Goal: Transaction & Acquisition: Purchase product/service

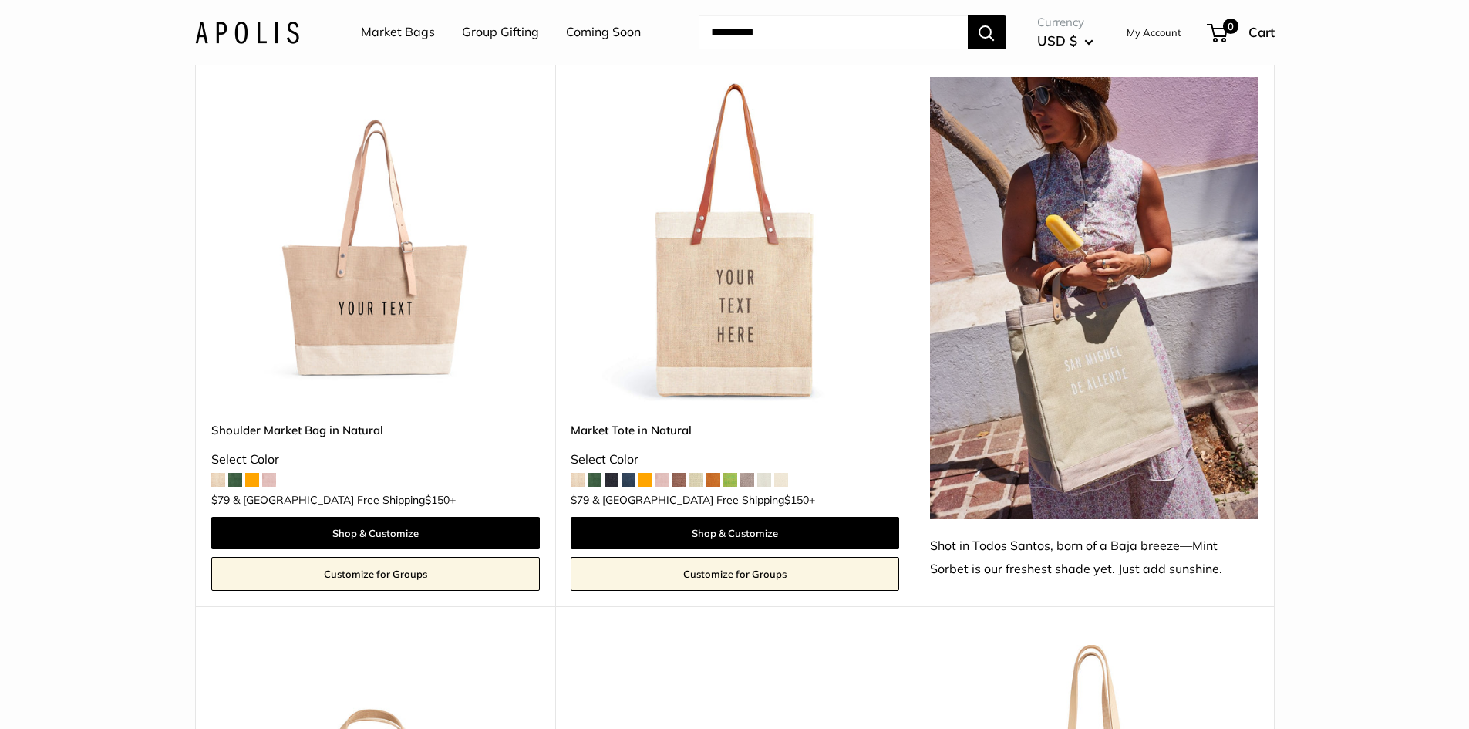
scroll to position [231, 0]
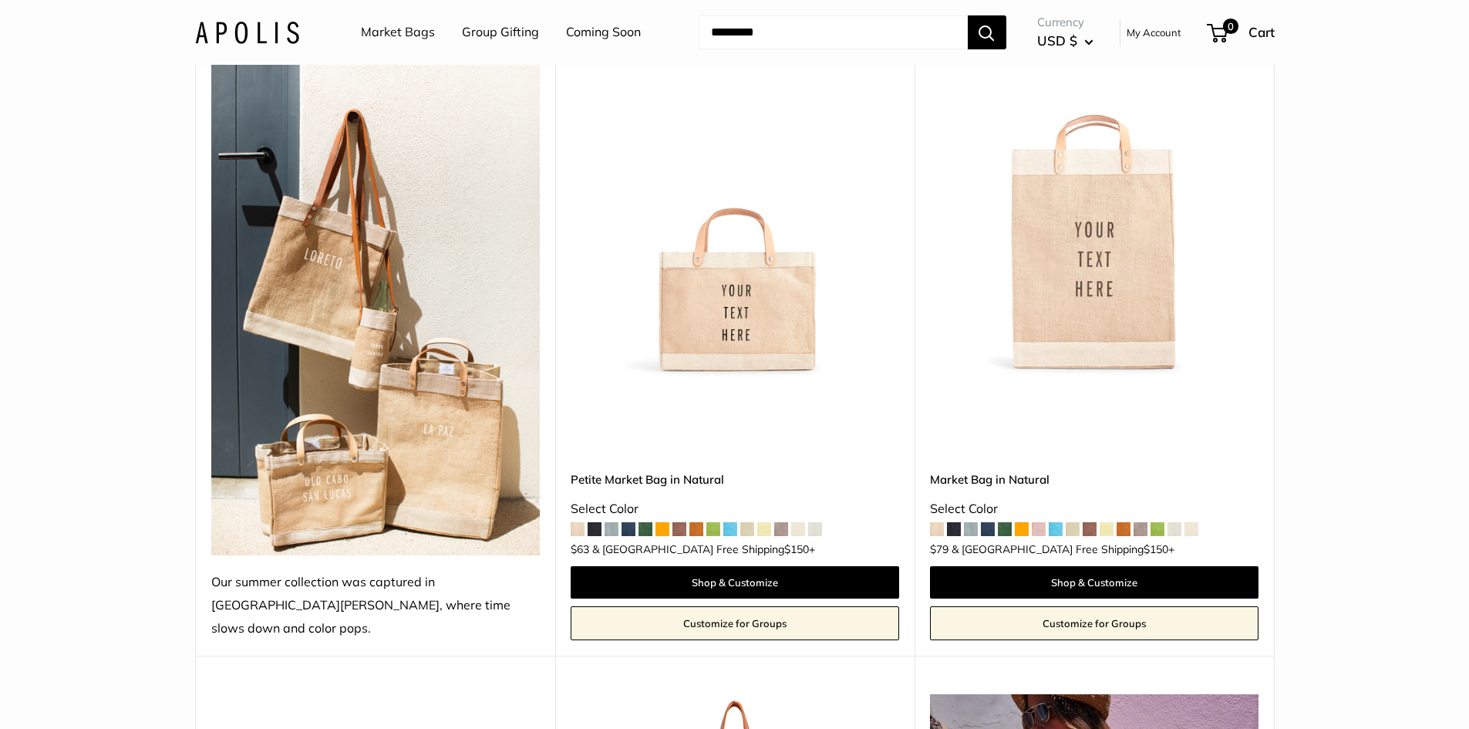
click at [0, 0] on img at bounding box center [0, 0] width 0 height 0
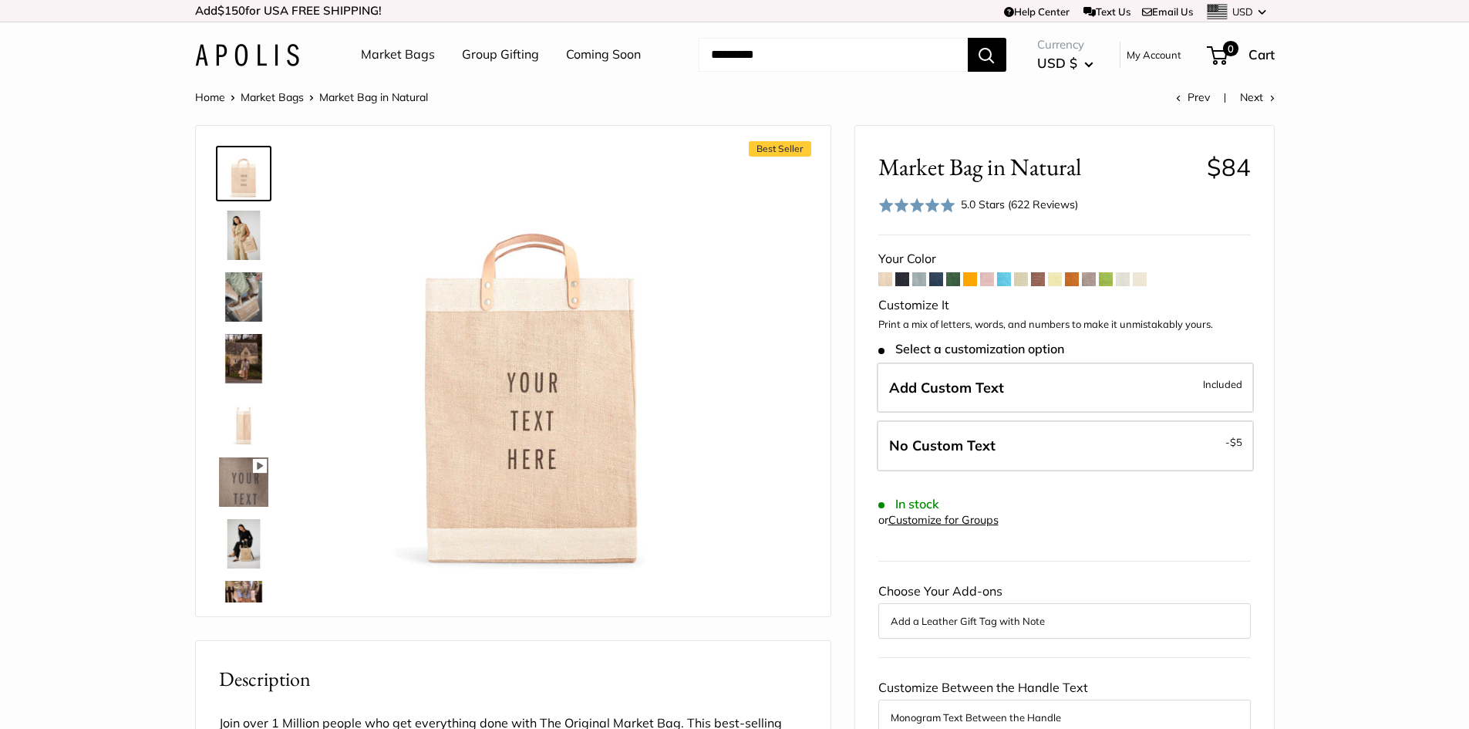
click at [958, 278] on span at bounding box center [953, 279] width 14 height 14
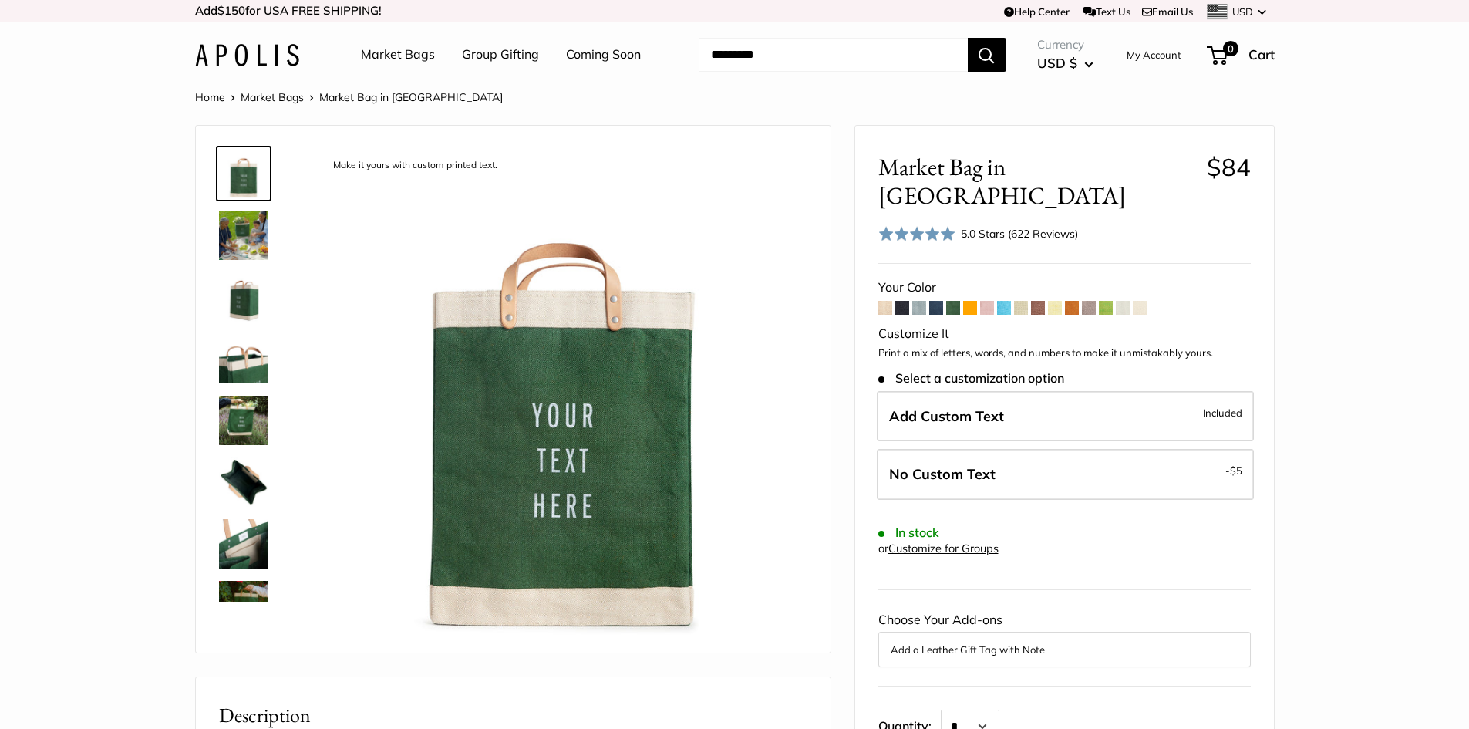
click at [1002, 301] on span at bounding box center [1004, 308] width 14 height 14
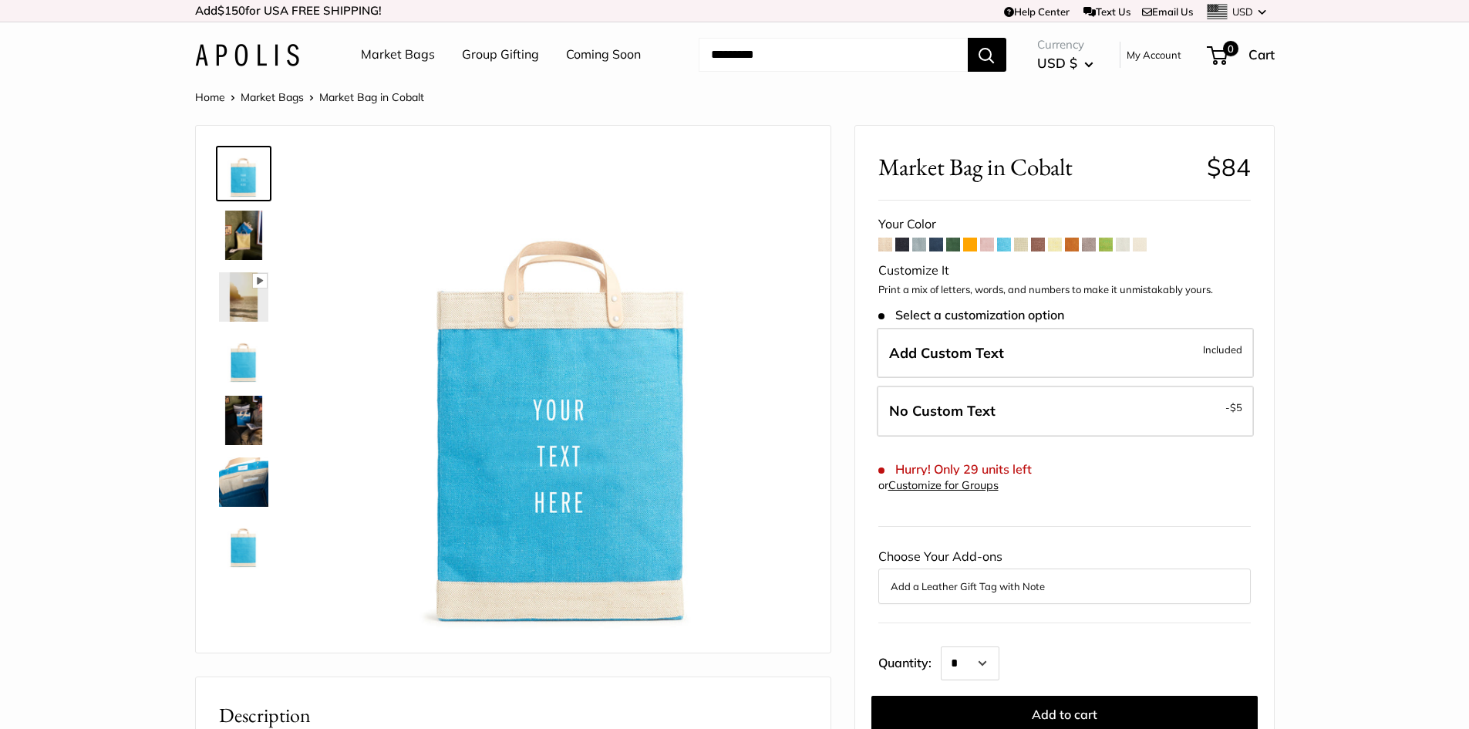
click at [989, 244] on span at bounding box center [987, 245] width 14 height 14
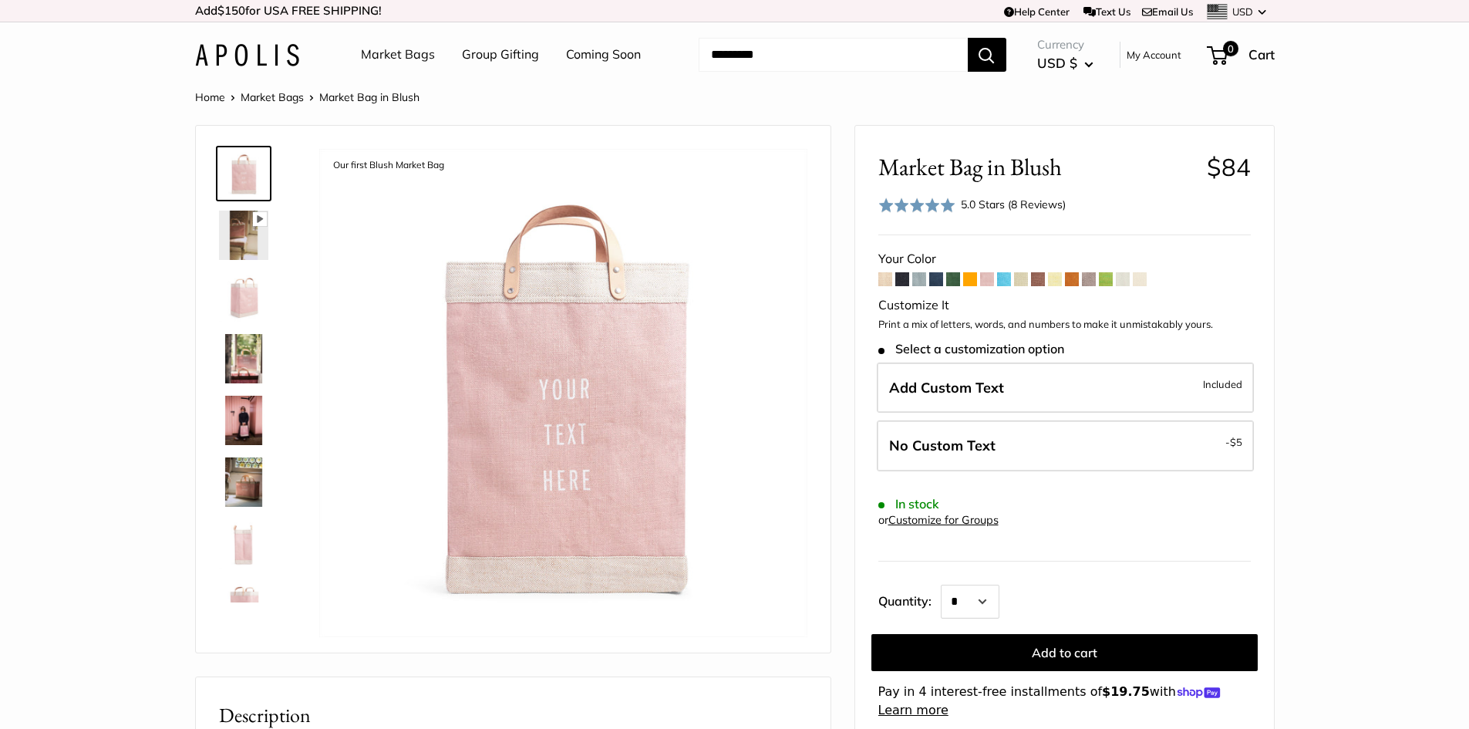
click at [955, 275] on span at bounding box center [953, 279] width 14 height 14
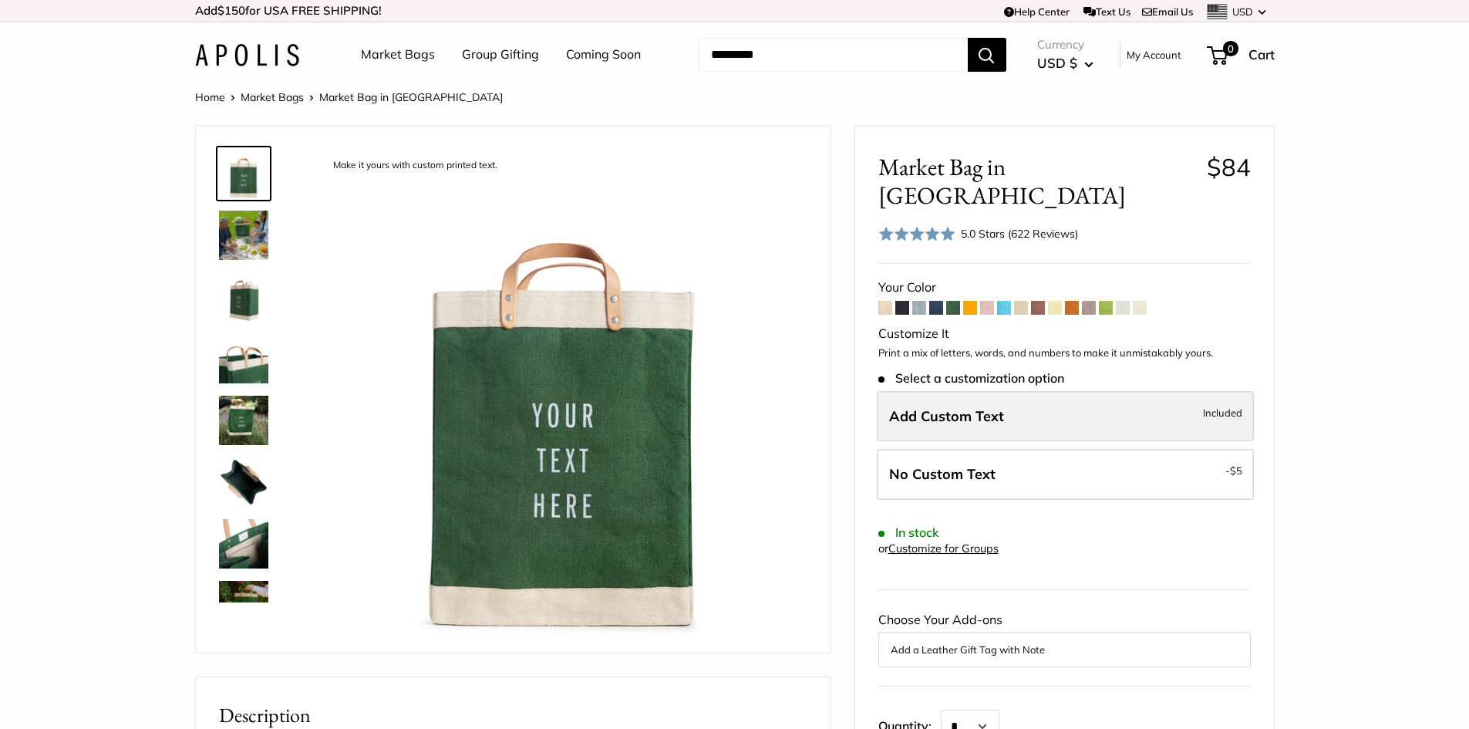
click at [965, 399] on label "Add Custom Text Included" at bounding box center [1065, 416] width 377 height 51
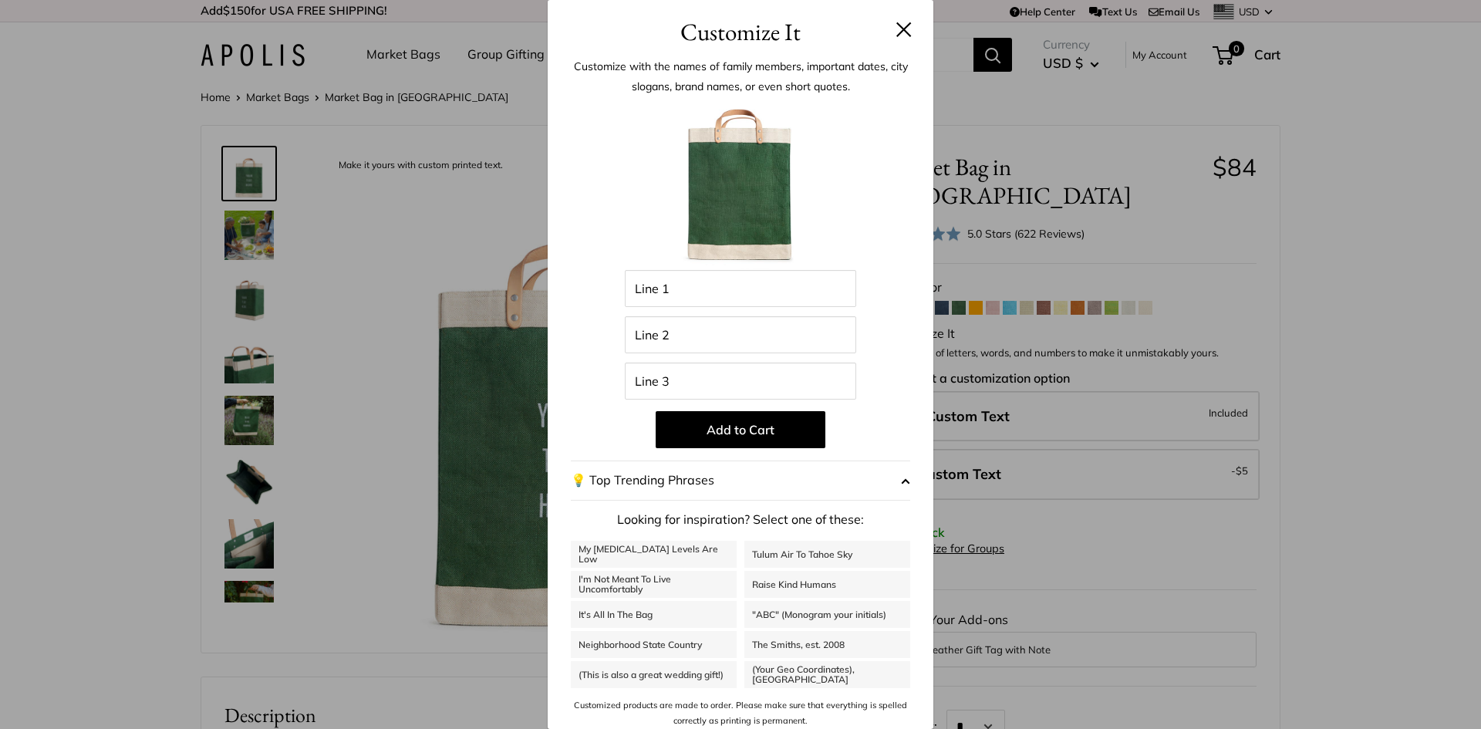
click at [896, 30] on button at bounding box center [903, 29] width 15 height 15
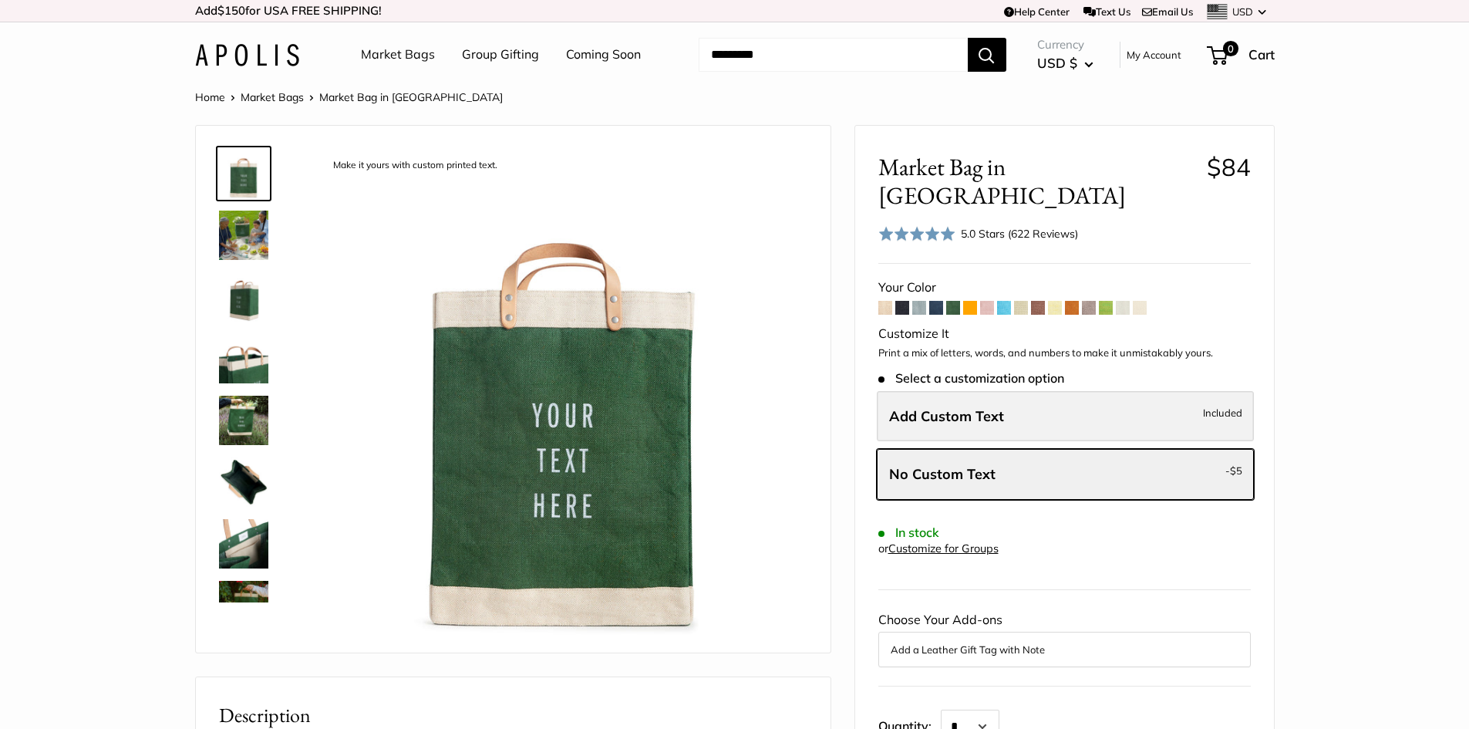
click at [1013, 405] on label "Add Custom Text Included" at bounding box center [1065, 416] width 377 height 51
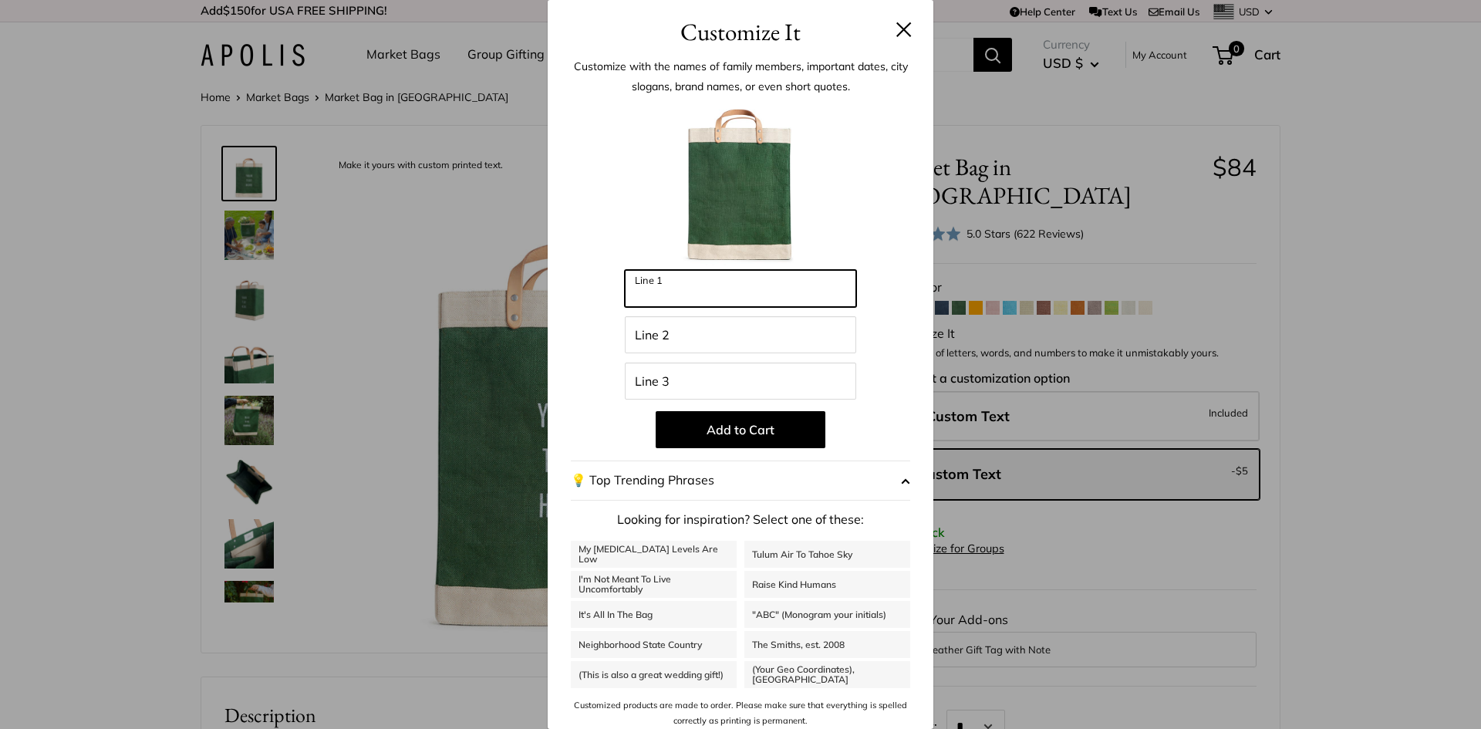
click at [708, 288] on input "Line 1" at bounding box center [740, 288] width 231 height 37
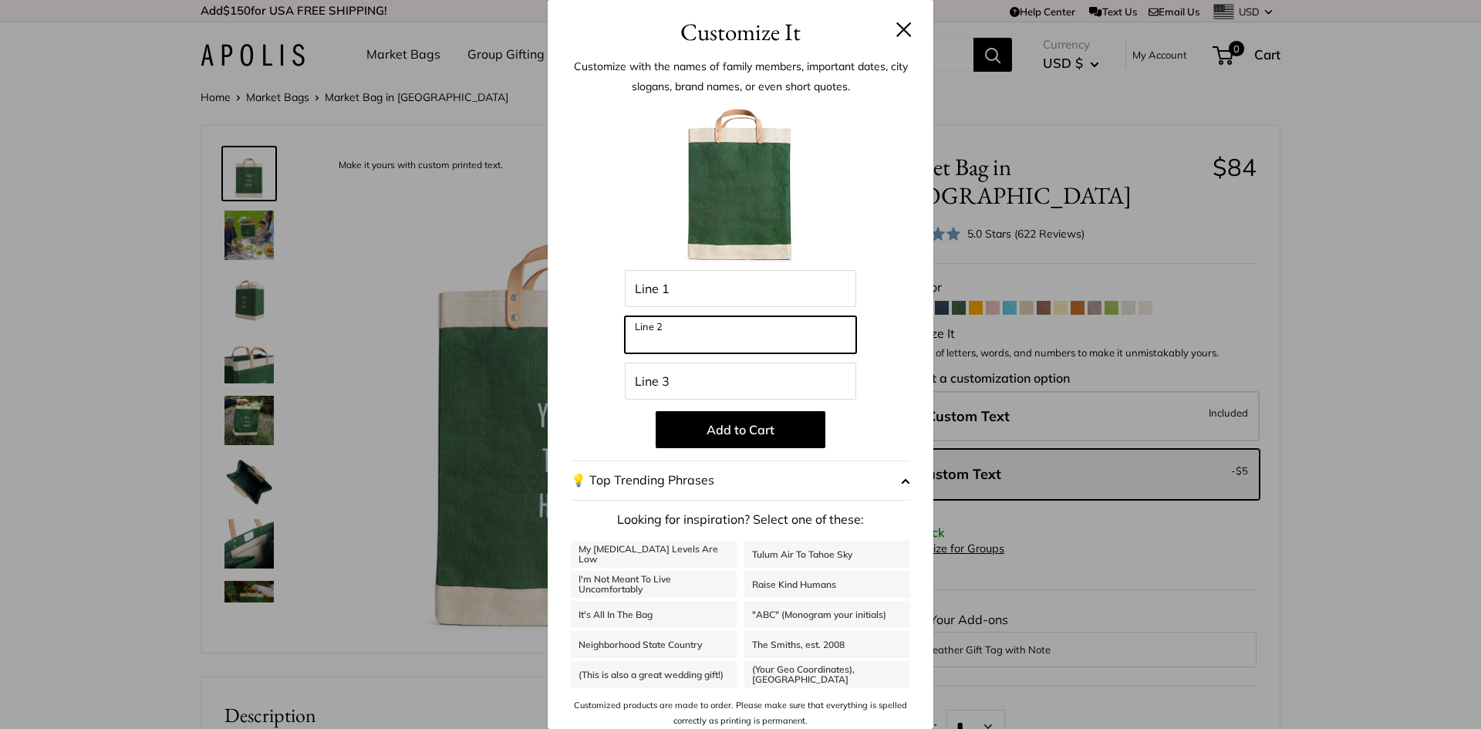
click at [688, 349] on input "Line 2" at bounding box center [740, 334] width 231 height 37
type input "**"
drag, startPoint x: 662, startPoint y: 337, endPoint x: 549, endPoint y: 329, distance: 112.9
click at [549, 329] on div "Customize with the names of family members, important dates, city slogans, bran…" at bounding box center [741, 392] width 386 height 685
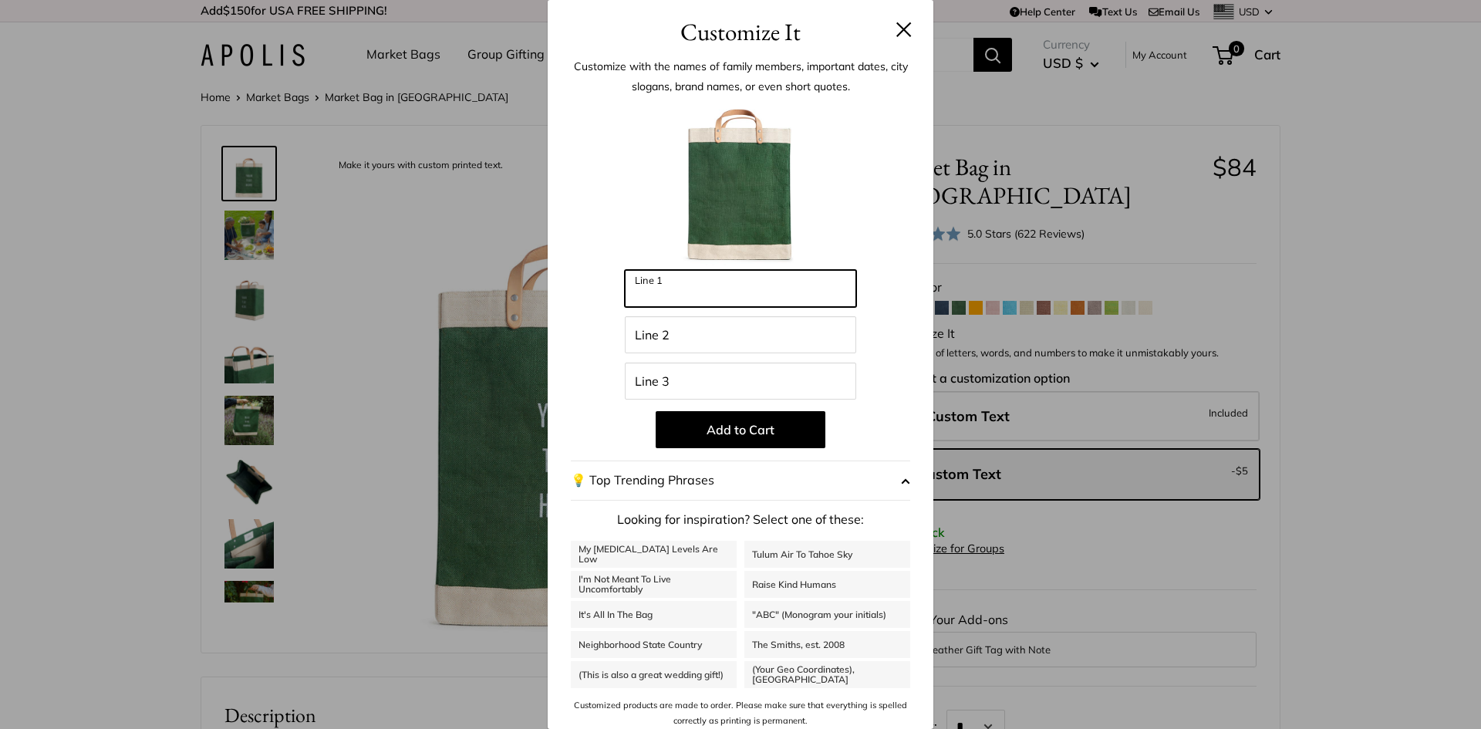
click at [664, 288] on input "Line 1" at bounding box center [740, 288] width 231 height 37
type input "********"
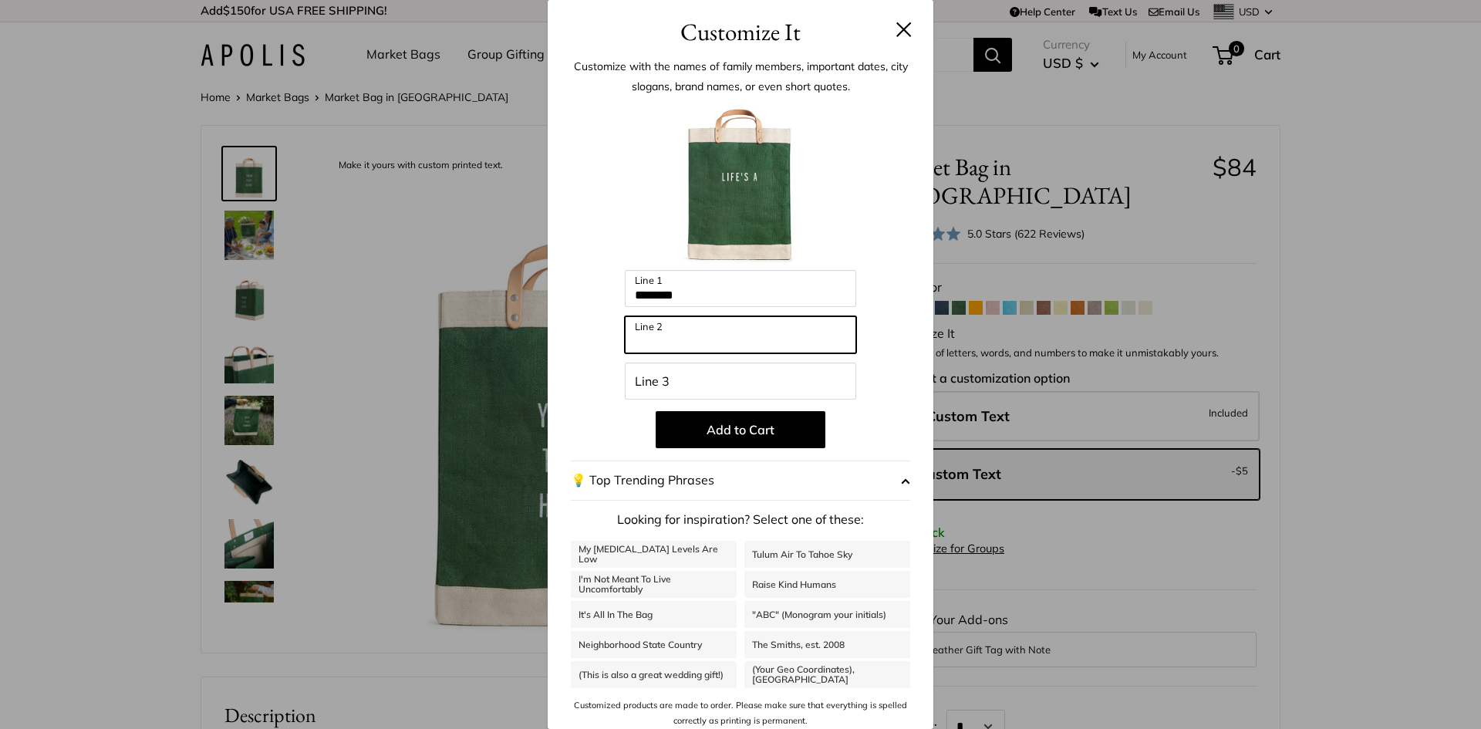
click at [667, 334] on input "Line 2" at bounding box center [740, 334] width 231 height 37
type input "******"
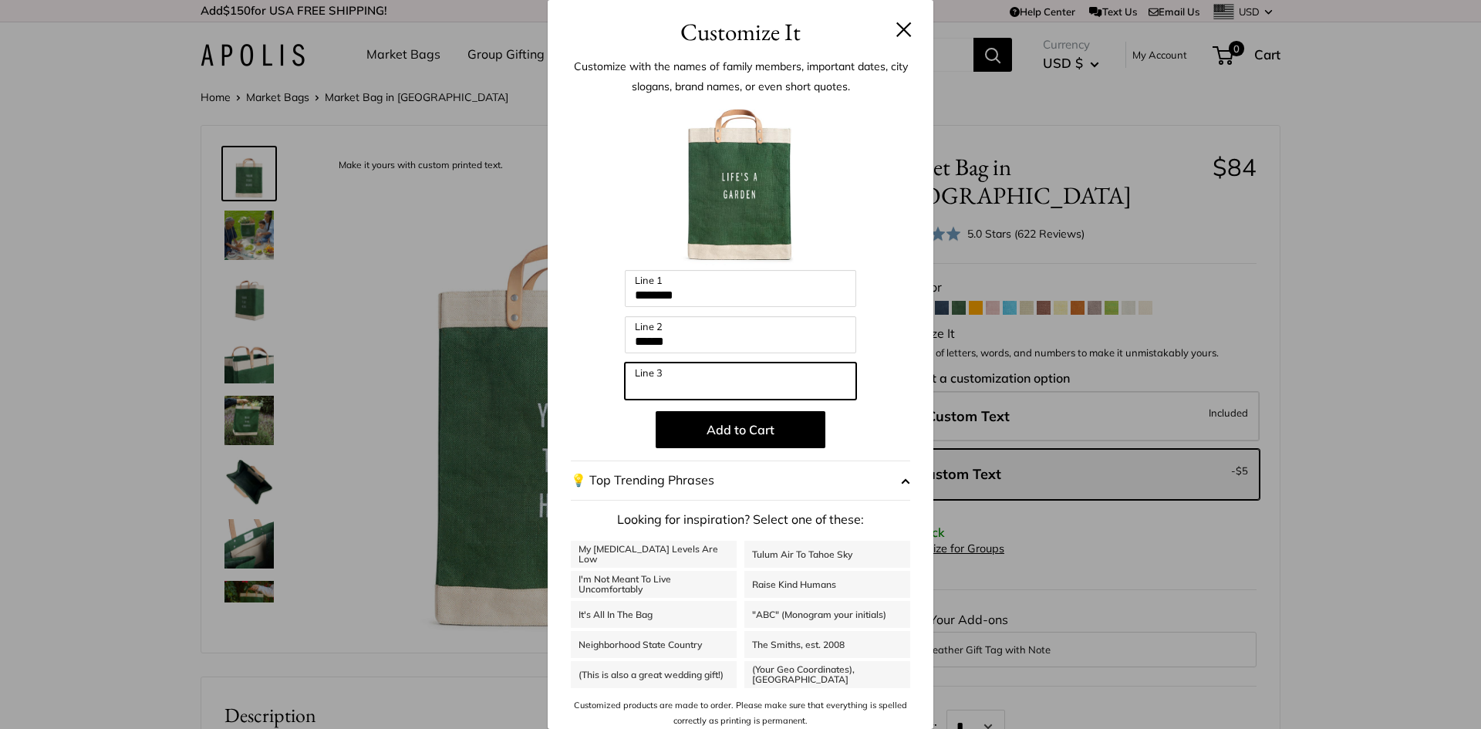
click at [645, 384] on input "Line 3" at bounding box center [740, 380] width 231 height 37
type input "*******"
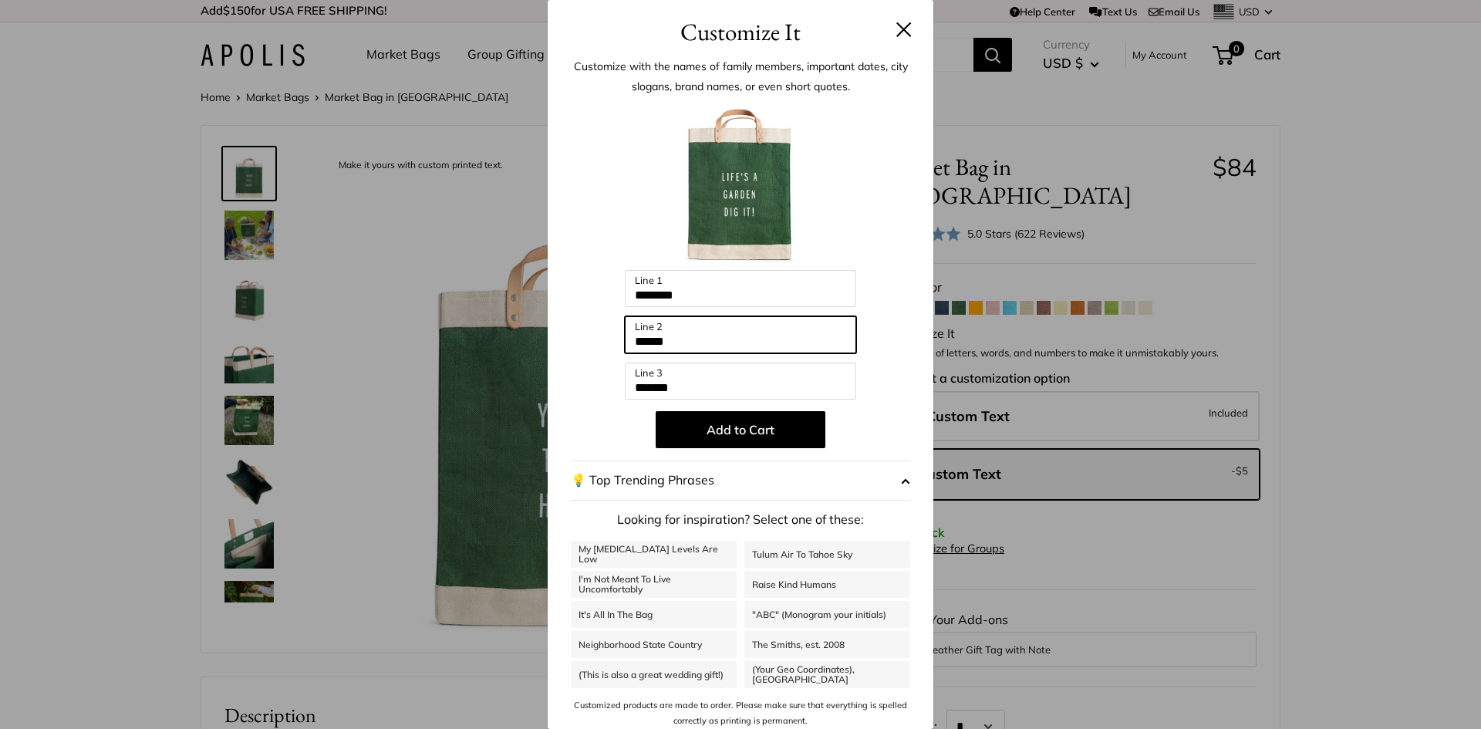
click at [691, 339] on input "******" at bounding box center [740, 334] width 231 height 37
type input "*******"
click at [876, 200] on div at bounding box center [740, 185] width 339 height 170
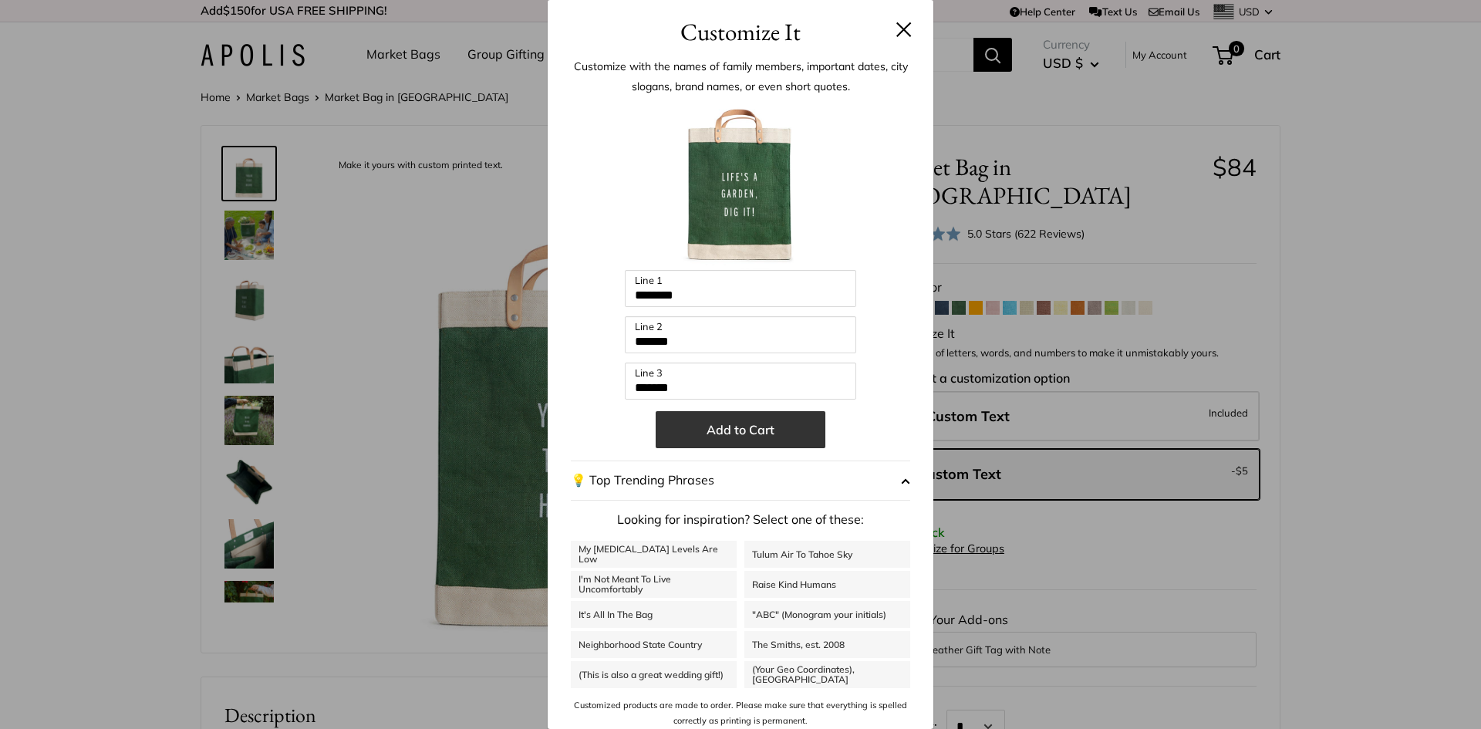
click at [773, 430] on button "Add to Cart" at bounding box center [740, 429] width 170 height 37
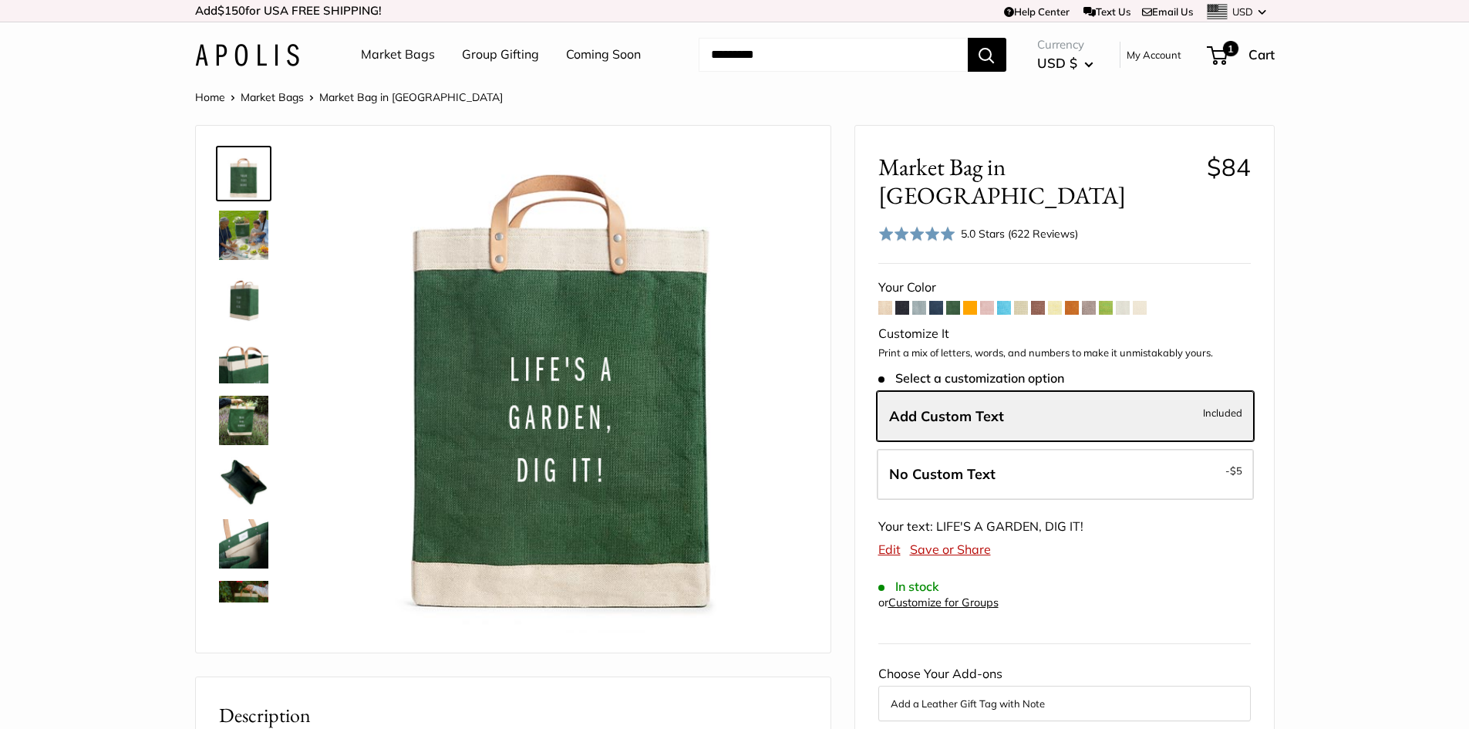
click at [881, 301] on span at bounding box center [885, 308] width 14 height 14
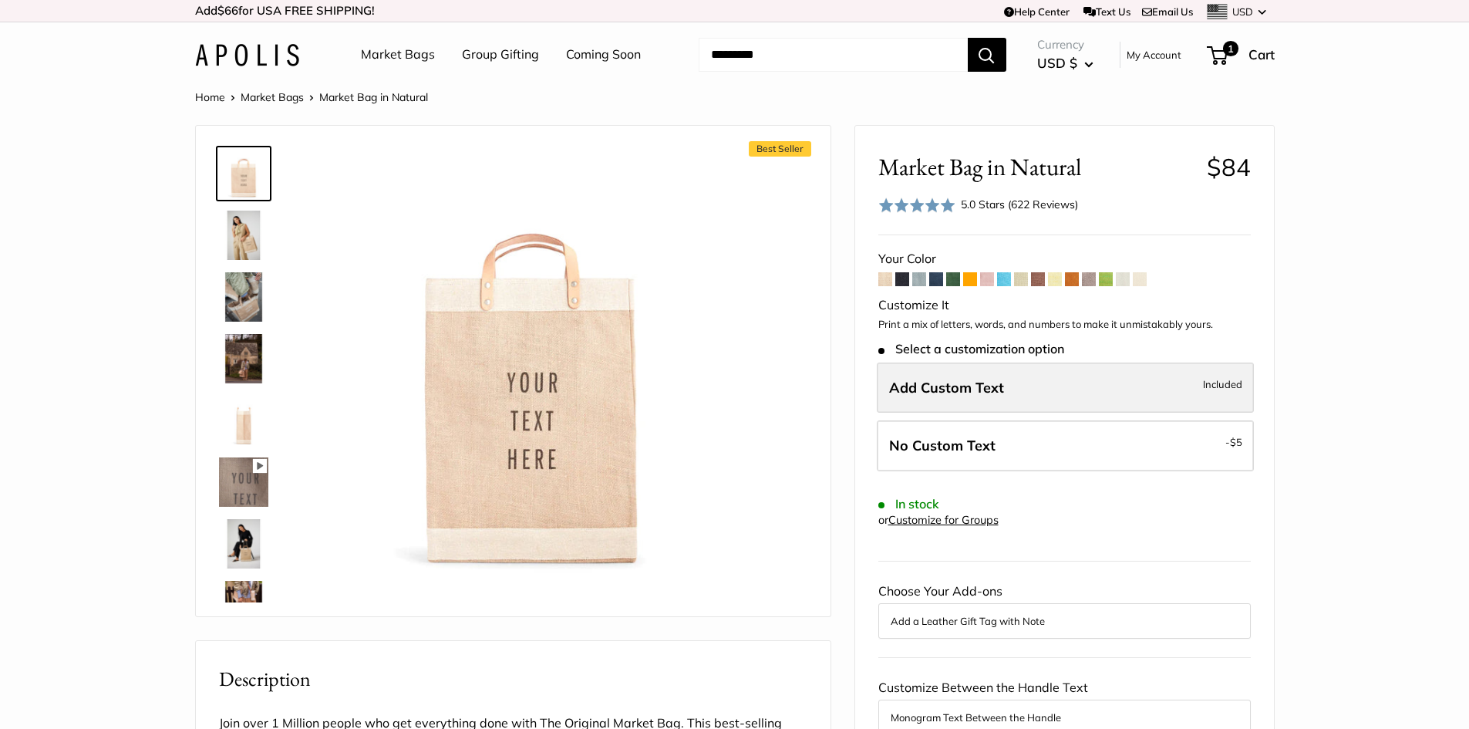
click at [935, 396] on span "Add Custom Text" at bounding box center [946, 388] width 115 height 18
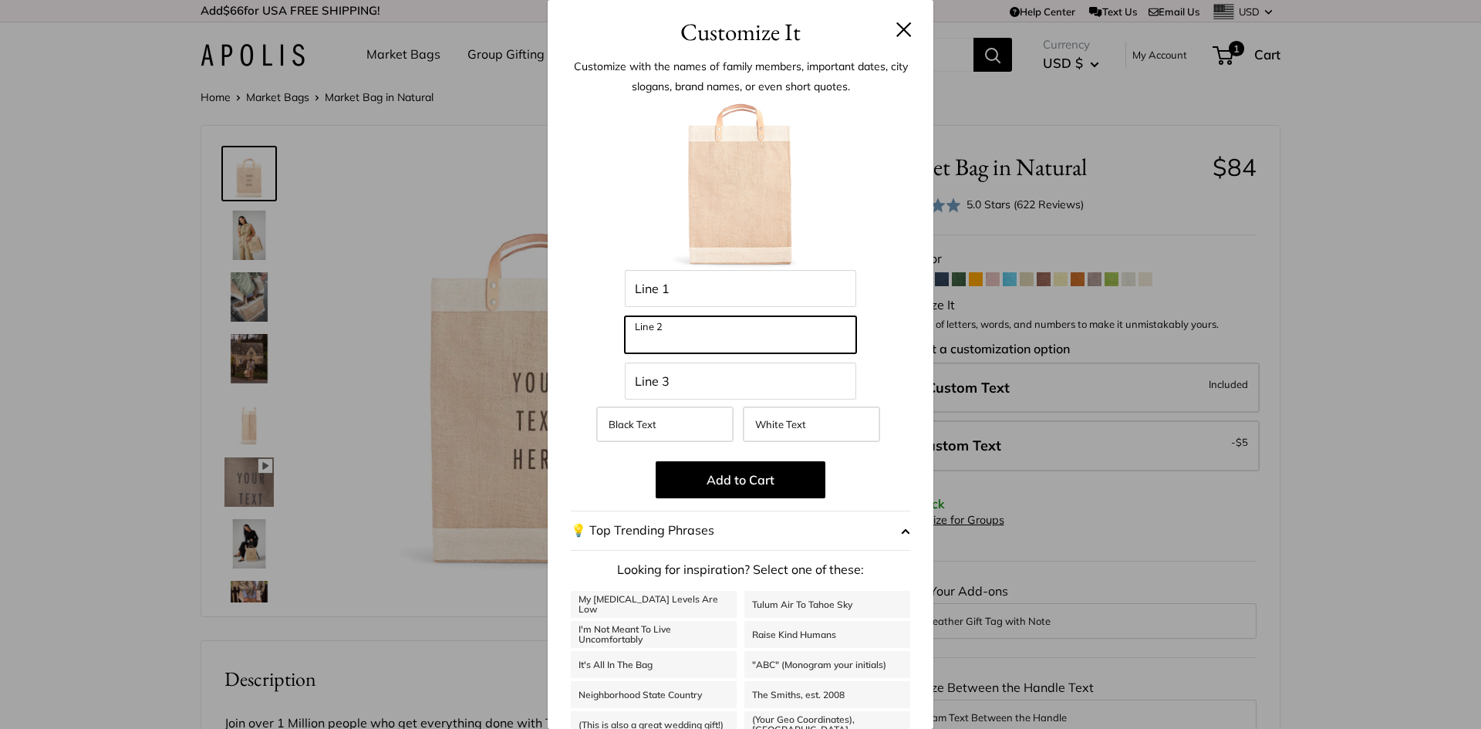
click at [726, 324] on input "Line 2" at bounding box center [740, 334] width 231 height 37
type input "**"
click at [881, 521] on button "💡 Top Trending Phrases" at bounding box center [740, 531] width 339 height 40
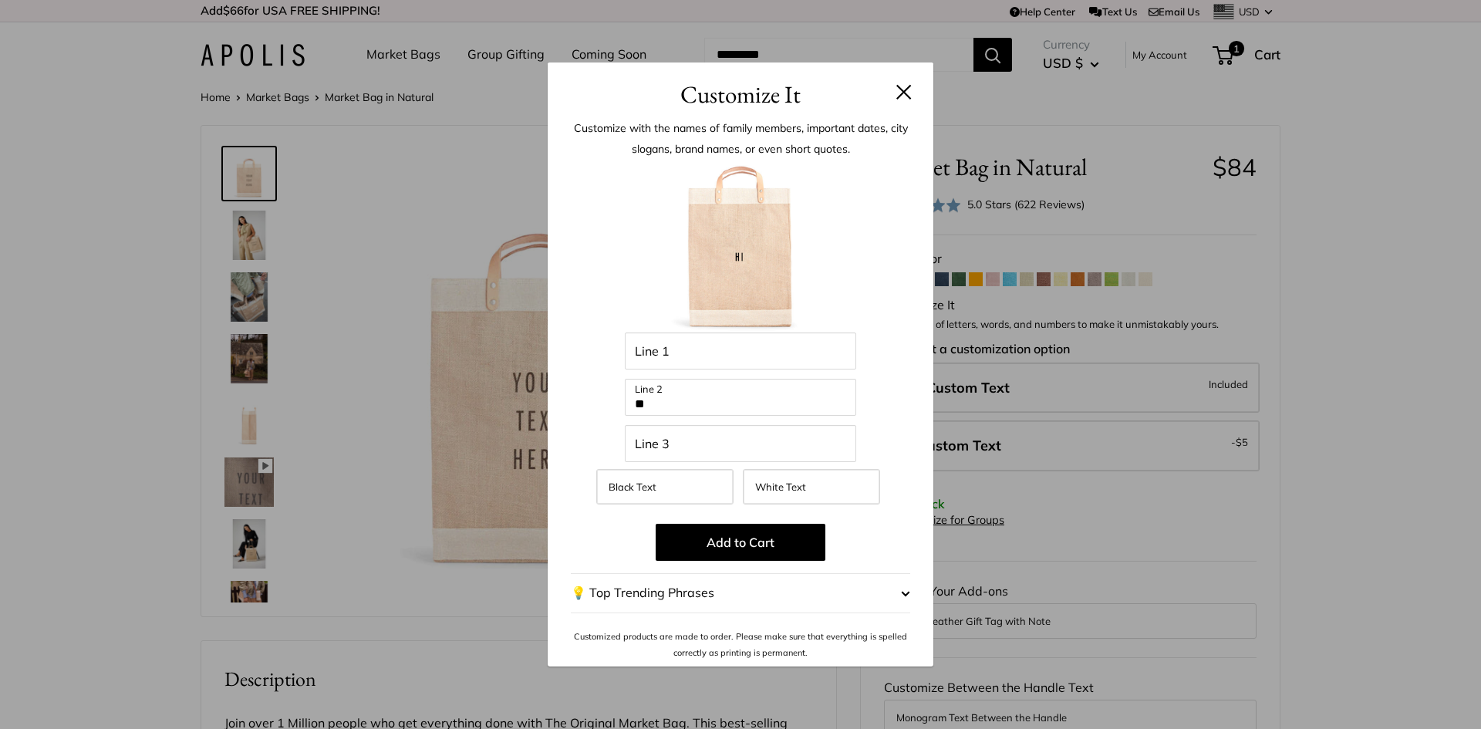
click at [867, 584] on button "💡 Top Trending Phrases" at bounding box center [740, 593] width 339 height 40
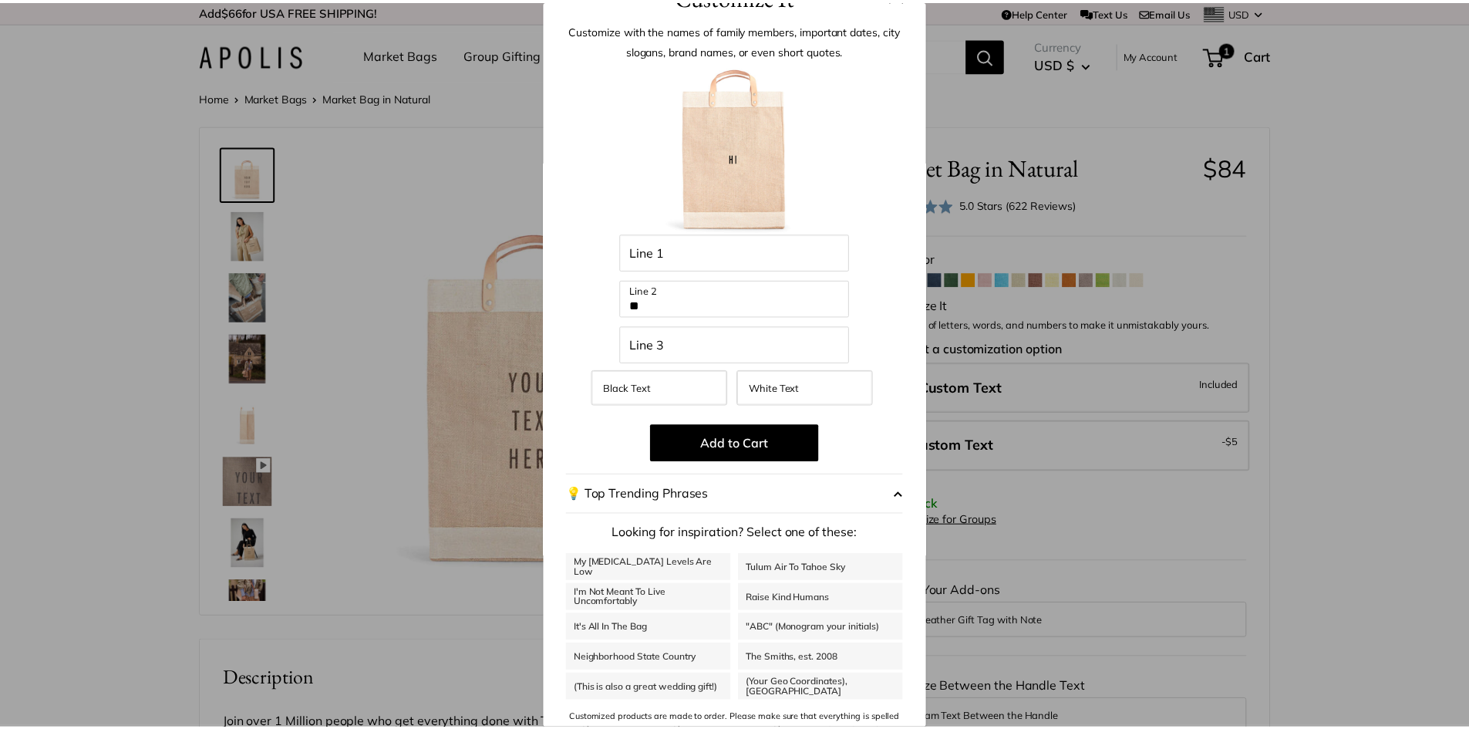
scroll to position [56, 0]
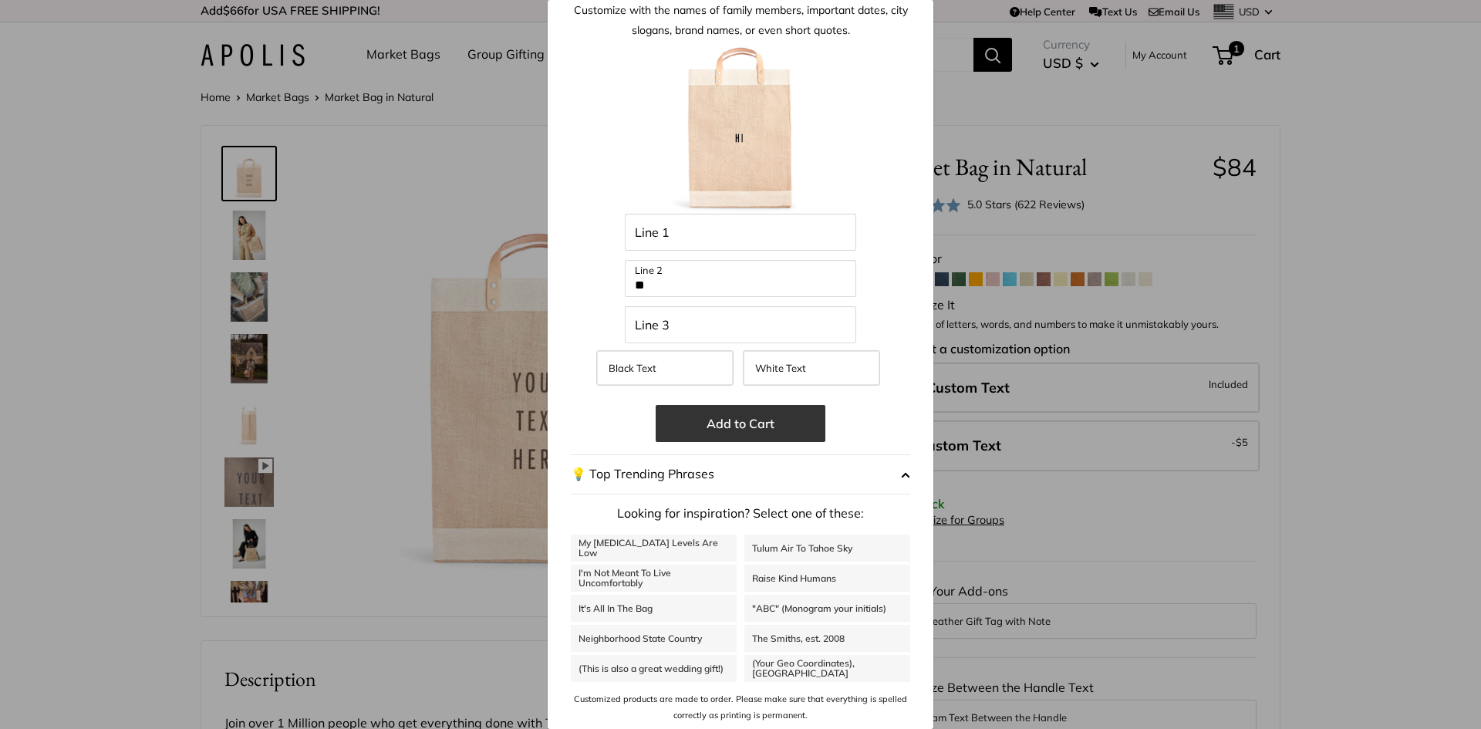
click at [761, 426] on button "Add to Cart" at bounding box center [740, 423] width 170 height 37
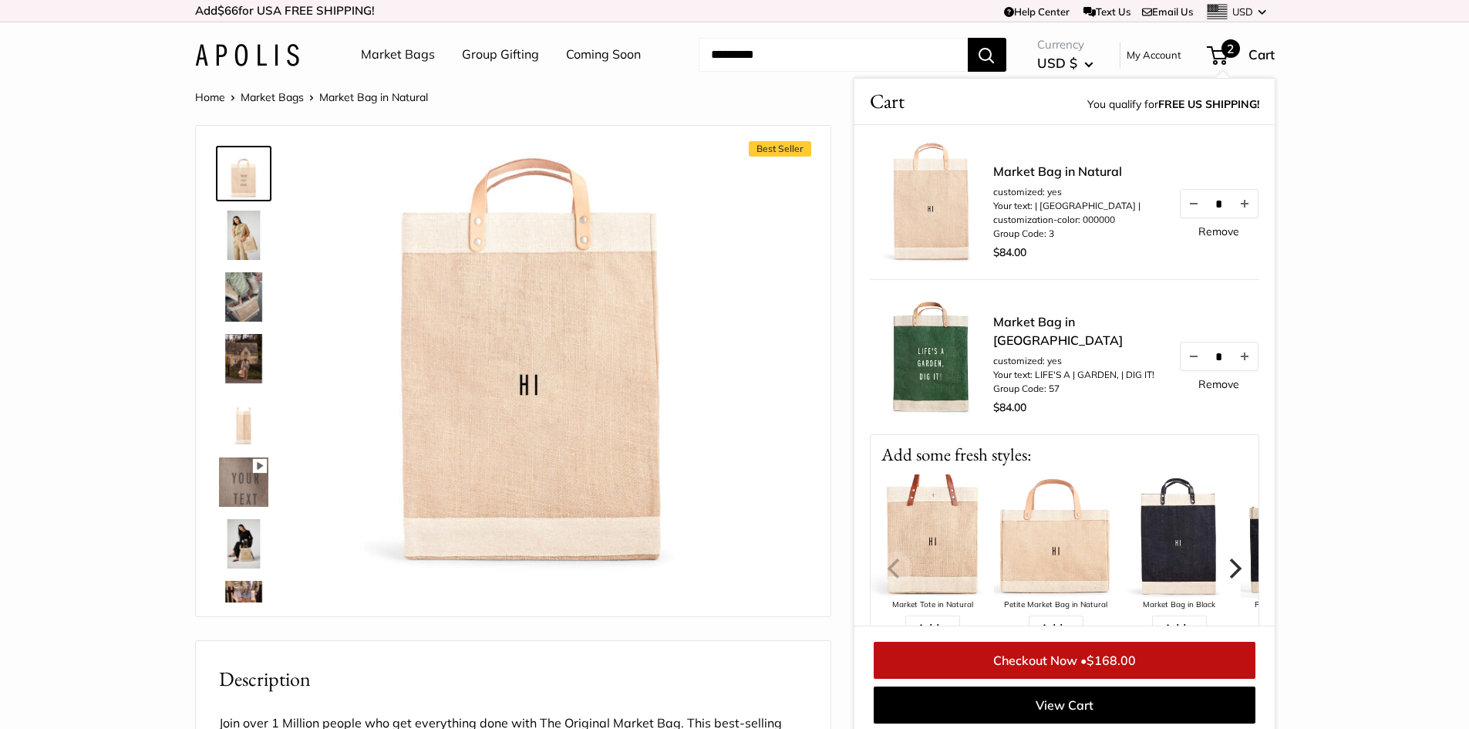
click at [1250, 64] on div "Currency USD $ AED د.إ AFN ؋ ALL L AMD դր. ANG ƒ AUD $ 2" at bounding box center [1140, 55] width 268 height 42
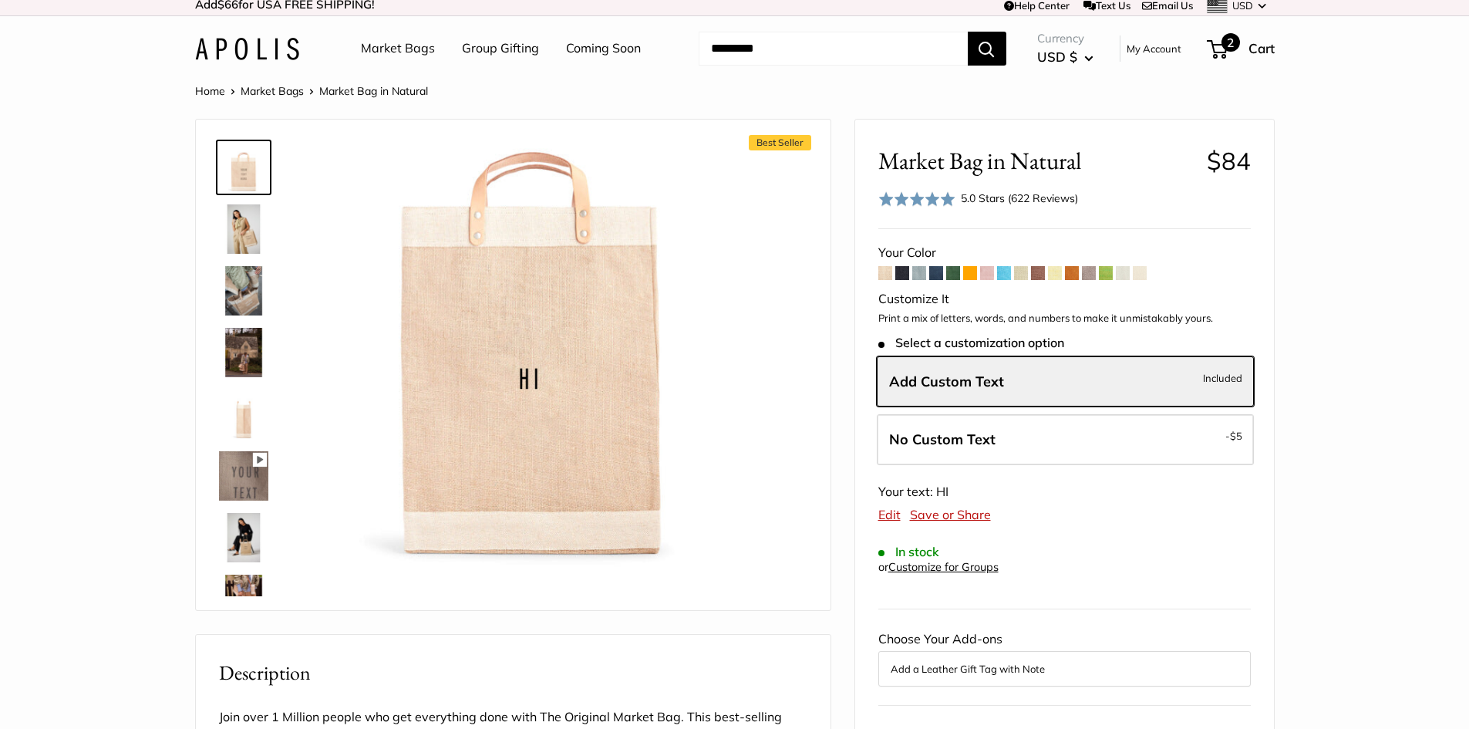
click at [1251, 51] on span "Cart" at bounding box center [1261, 48] width 26 height 16
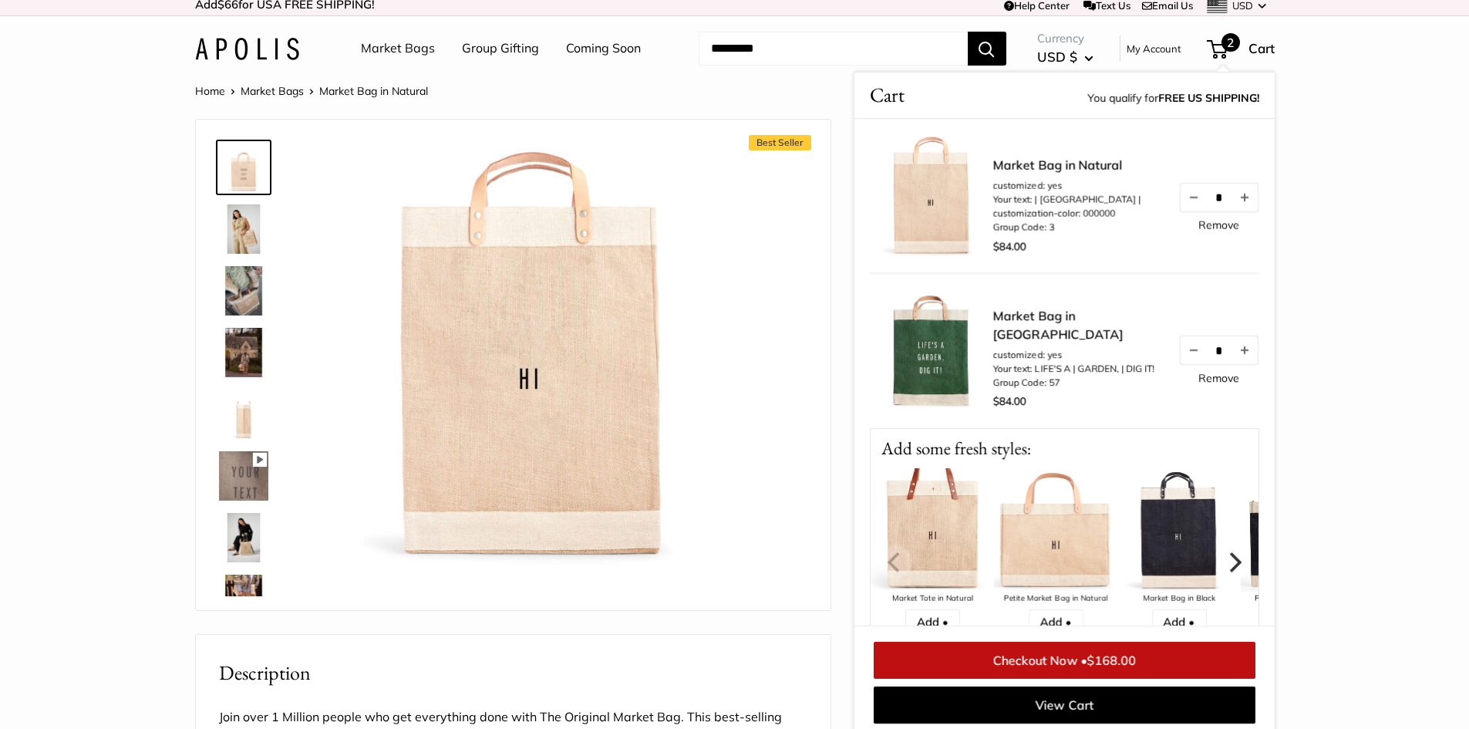
click at [1066, 657] on link "Checkout Now • $168.00" at bounding box center [1065, 660] width 382 height 37
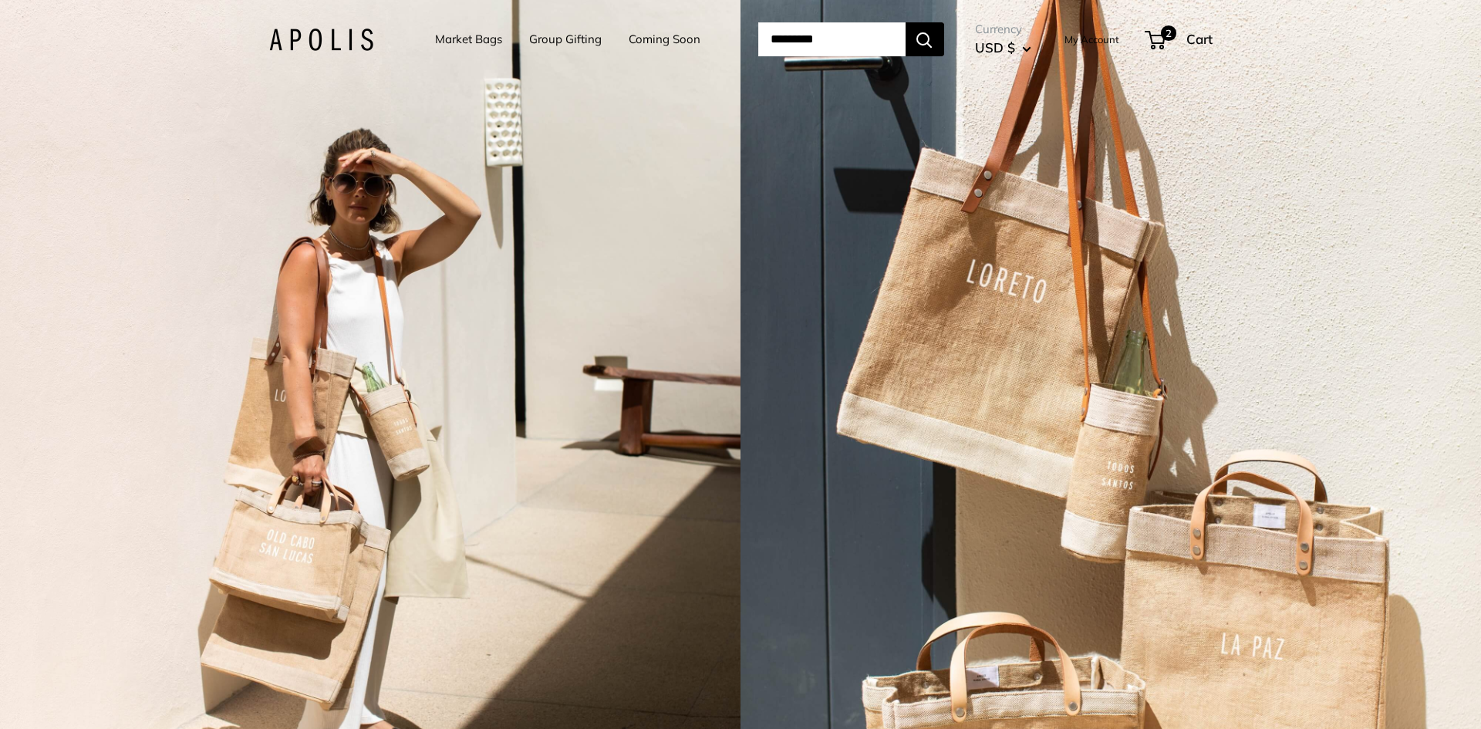
click at [317, 33] on img at bounding box center [321, 40] width 104 height 22
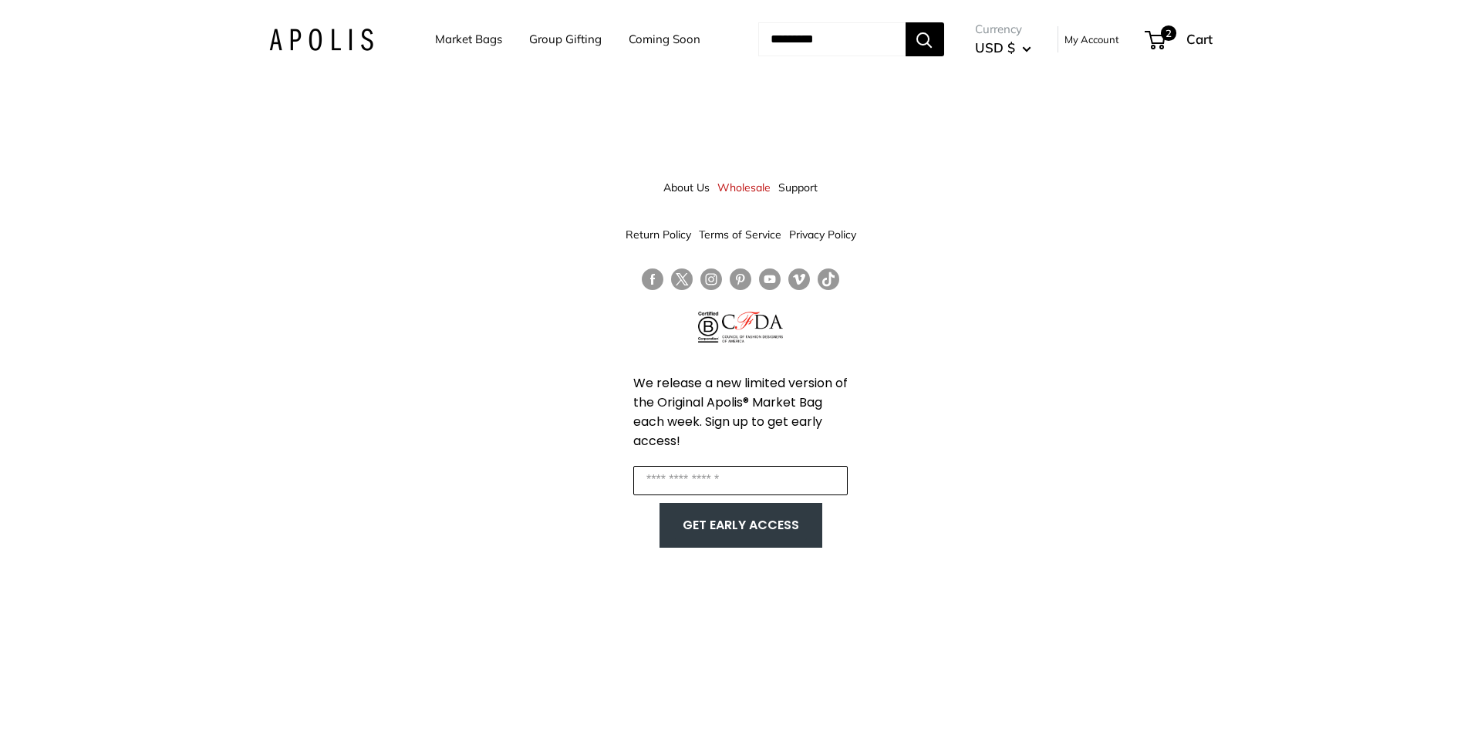
click at [746, 494] on input "Enter your email" at bounding box center [740, 480] width 214 height 29
click at [494, 463] on div "About Us Wholesale Support Return Policy Terms of Service Privacy Policy We rel…" at bounding box center [740, 364] width 1481 height 729
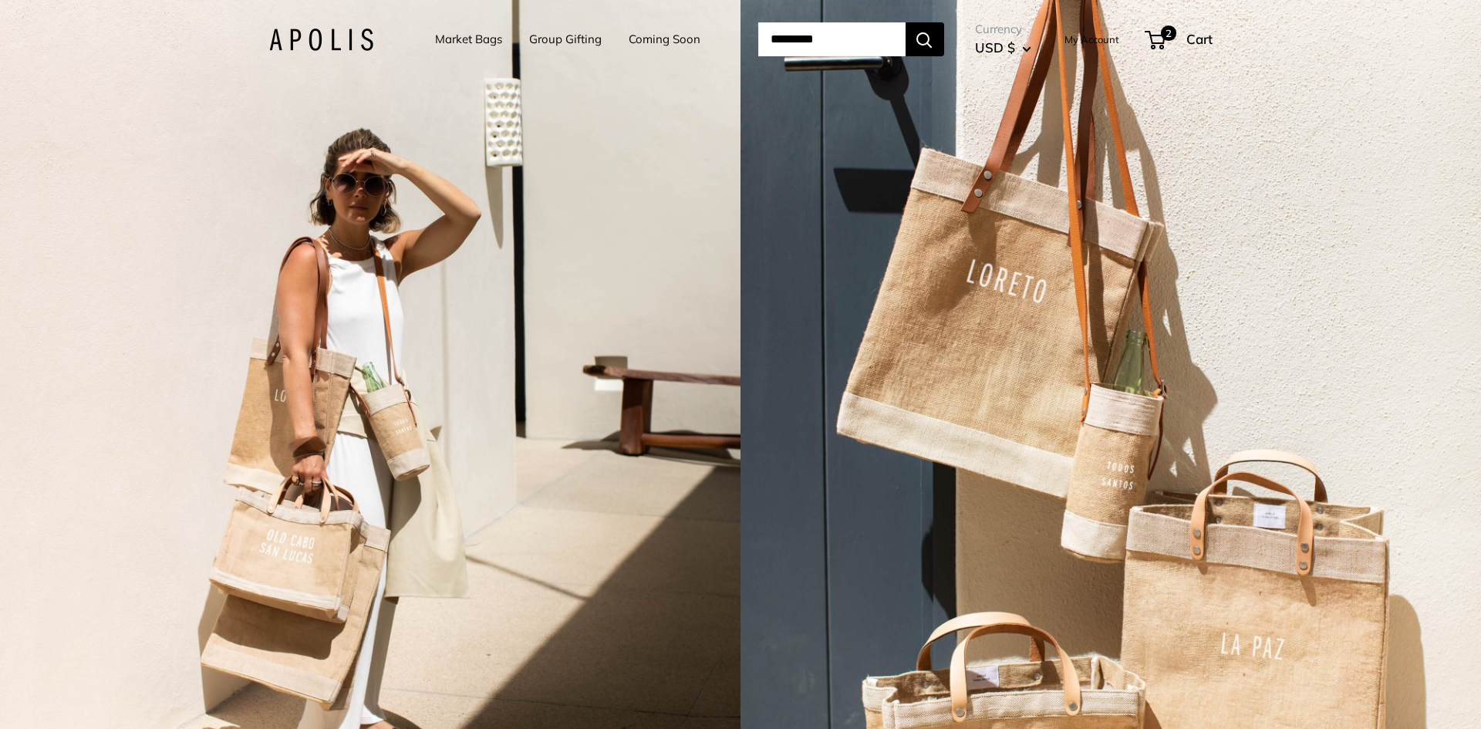
click at [473, 46] on link "Market Bags" at bounding box center [468, 40] width 67 height 22
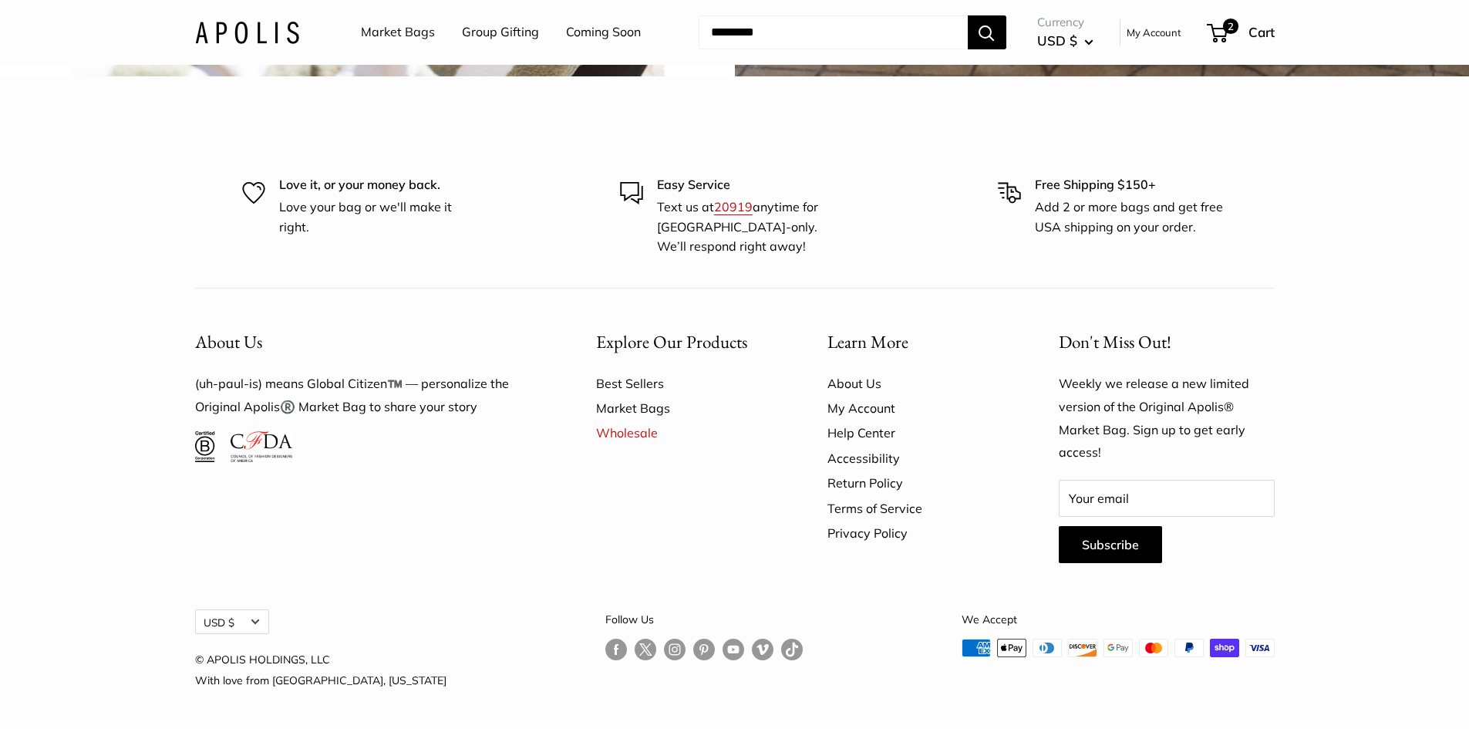
scroll to position [4603, 0]
